Goal: Transaction & Acquisition: Download file/media

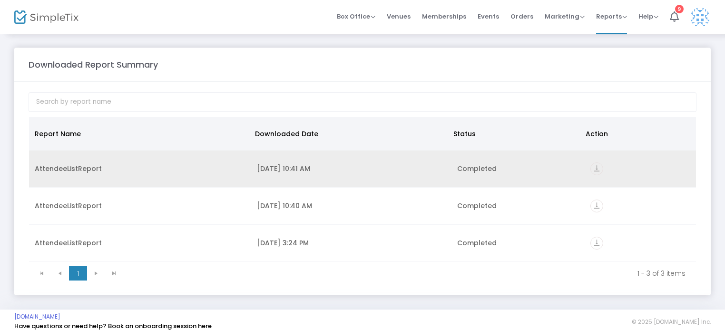
click at [594, 167] on icon "vertical_align_bottom" at bounding box center [596, 168] width 13 height 13
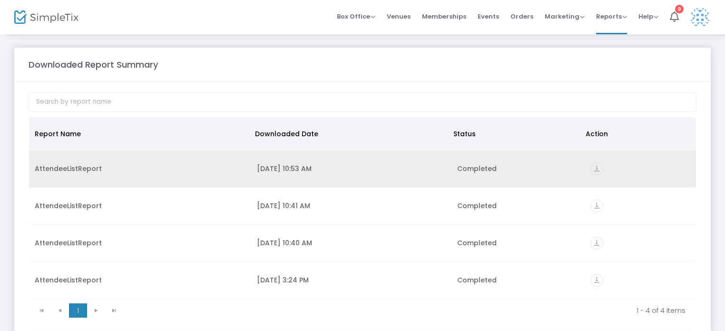
click at [599, 166] on icon "vertical_align_bottom" at bounding box center [596, 168] width 13 height 13
click at [595, 169] on icon "vertical_align_bottom" at bounding box center [596, 168] width 13 height 13
